Goal: Task Accomplishment & Management: Manage account settings

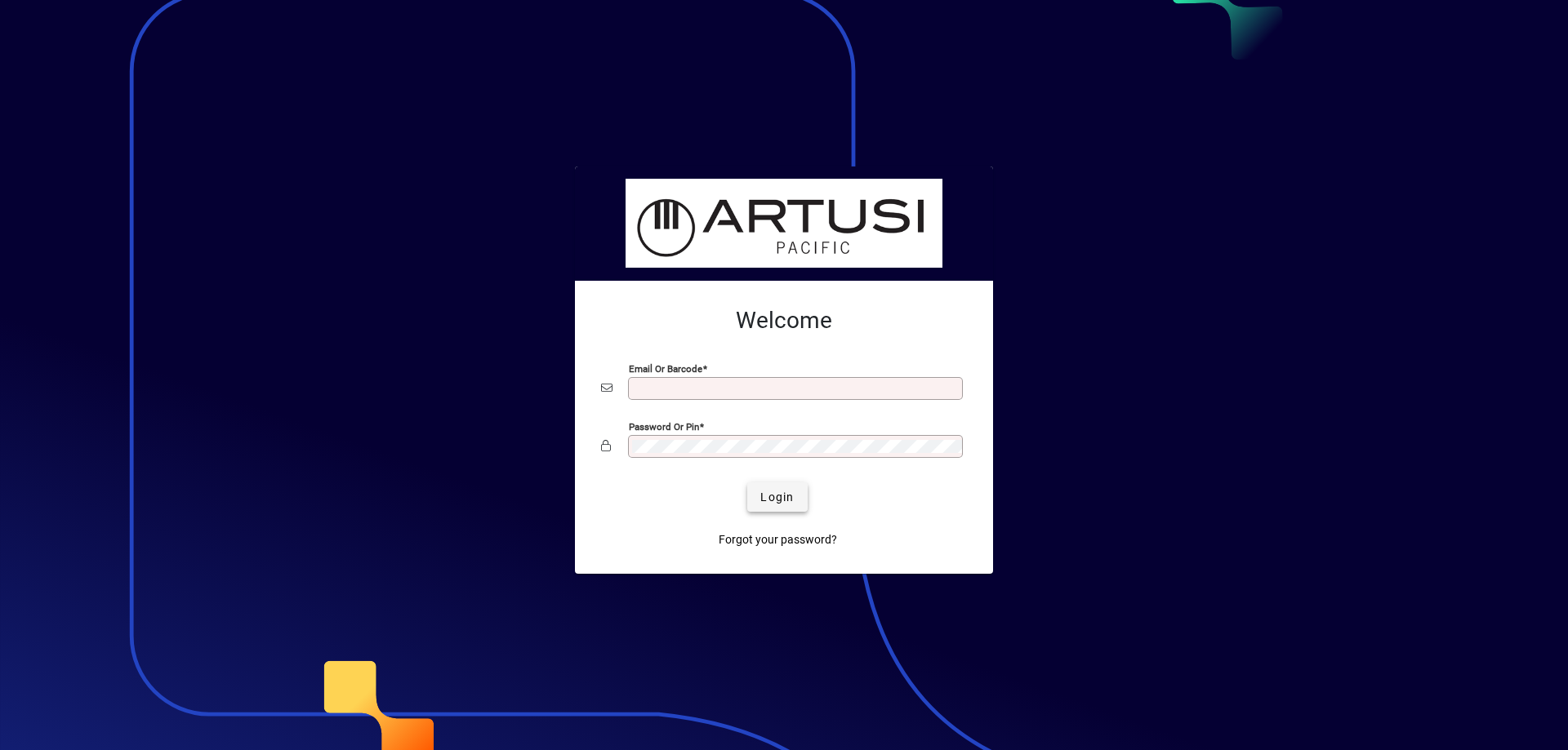
type input "**********"
click at [781, 493] on span "Login" at bounding box center [777, 498] width 34 height 17
